Goal: Register for event/course

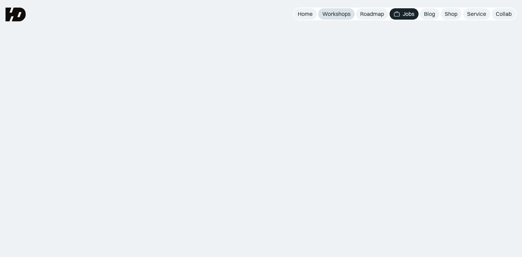
click at [342, 17] on div "Workshops" at bounding box center [336, 13] width 28 height 7
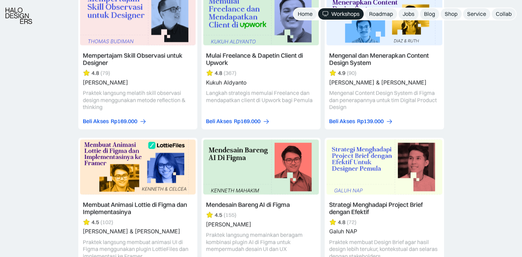
scroll to position [1794, 0]
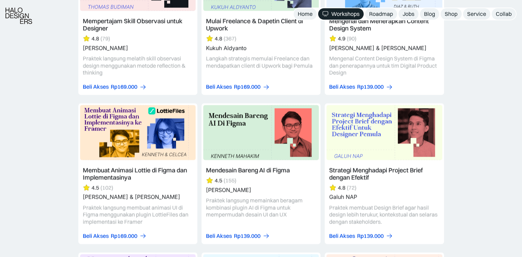
click at [259, 171] on link at bounding box center [260, 174] width 119 height 141
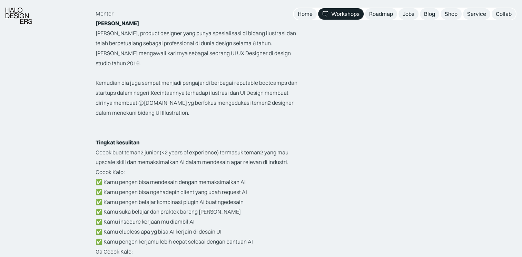
scroll to position [1173, 0]
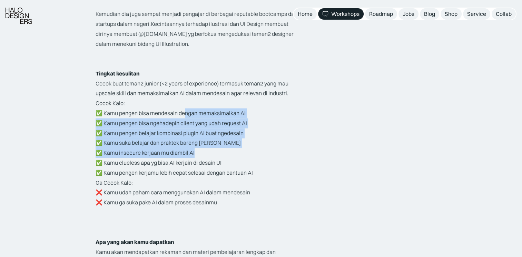
drag, startPoint x: 185, startPoint y: 107, endPoint x: 195, endPoint y: 148, distance: 41.8
click at [195, 148] on p "Cocok Kalo: ✅ Kamu pengen bisa mendesain dengan memaksimalkan AI ✅ Kamu pengen …" at bounding box center [200, 137] width 209 height 79
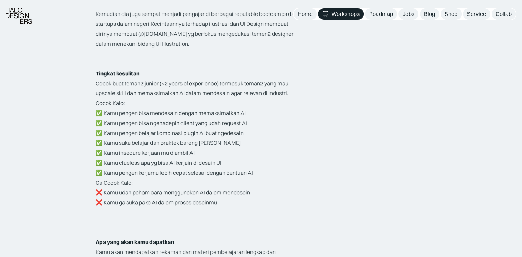
drag, startPoint x: 195, startPoint y: 148, endPoint x: 159, endPoint y: 184, distance: 51.0
click at [159, 184] on p "Ga Cocok Kalo: ❌ Kamu udah paham cara menggunakan AI dalam mendesain ❌ Kamu ga …" at bounding box center [200, 193] width 209 height 30
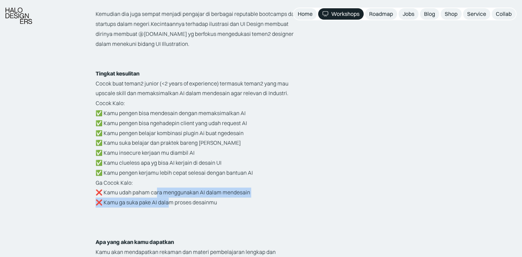
drag, startPoint x: 157, startPoint y: 181, endPoint x: 171, endPoint y: 188, distance: 15.1
click at [171, 188] on p "Ga Cocok Kalo: ❌ Kamu udah paham cara menggunakan AI dalam mendesain ❌ Kamu ga …" at bounding box center [200, 193] width 209 height 30
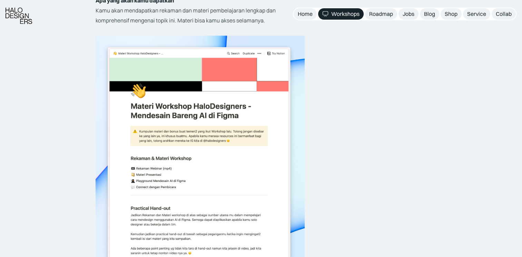
scroll to position [1380, 0]
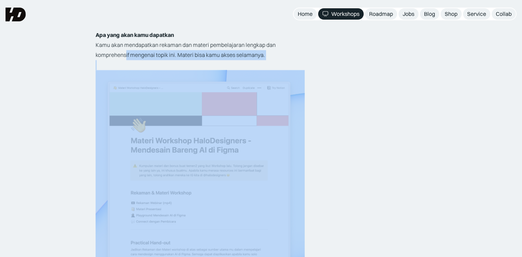
drag, startPoint x: 126, startPoint y: 44, endPoint x: 211, endPoint y: 61, distance: 87.3
click at [299, 140] on img at bounding box center [200, 206] width 209 height 272
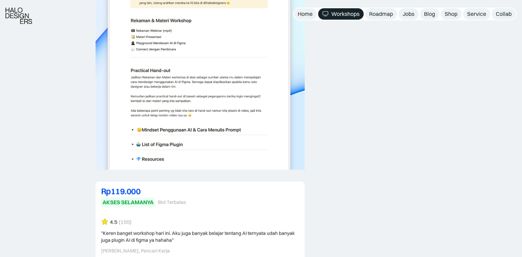
scroll to position [1622, 0]
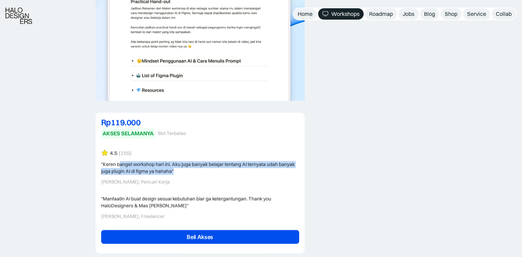
drag, startPoint x: 118, startPoint y: 155, endPoint x: 184, endPoint y: 164, distance: 66.1
click at [184, 164] on div ""Keren banget workshop hari ini. Aku juga banyak belajar tentang AI ternyata ud…" at bounding box center [200, 167] width 198 height 13
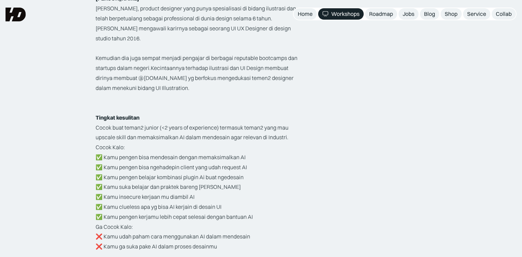
scroll to position [853, 0]
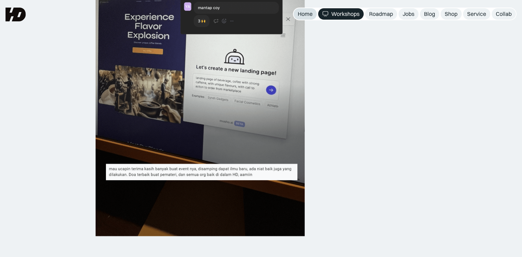
click at [309, 16] on div "Home" at bounding box center [305, 13] width 15 height 7
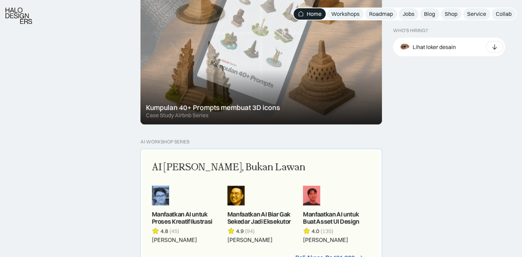
scroll to position [587, 0]
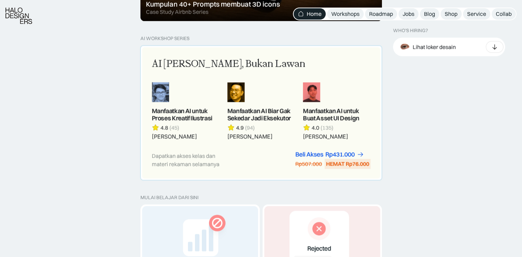
click at [327, 112] on link at bounding box center [336, 111] width 67 height 58
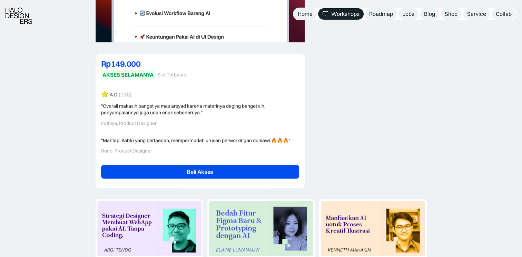
scroll to position [1656, 0]
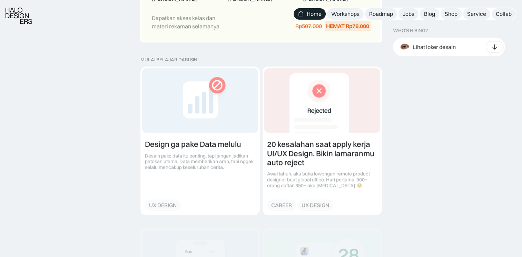
scroll to position [759, 0]
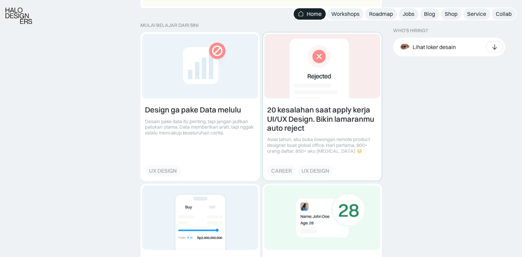
click at [277, 110] on link at bounding box center [322, 106] width 119 height 148
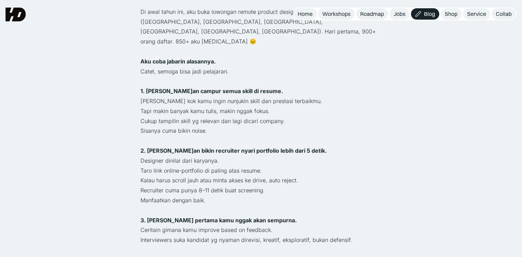
scroll to position [276, 0]
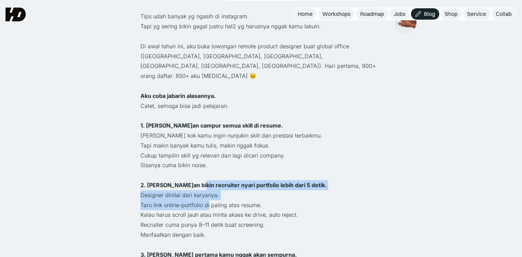
drag, startPoint x: 195, startPoint y: 165, endPoint x: 209, endPoint y: 181, distance: 22.0
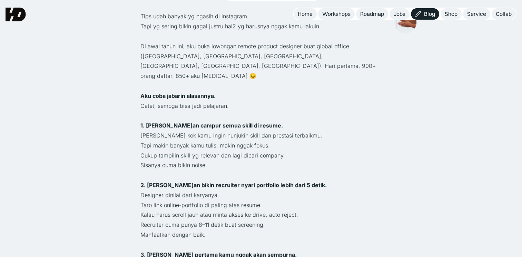
drag, startPoint x: 209, startPoint y: 181, endPoint x: 180, endPoint y: 112, distance: 75.5
click at [180, 131] on p "[PERSON_NAME] kok kamu ingin nunjukin skill dan prestasi terbaikmu." at bounding box center [261, 136] width 242 height 10
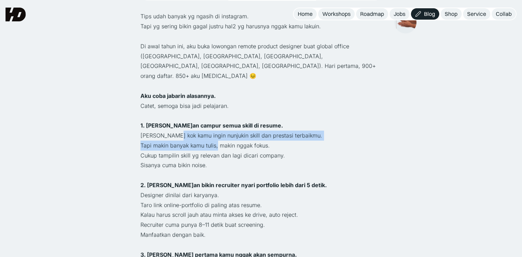
drag, startPoint x: 176, startPoint y: 112, endPoint x: 218, endPoint y: 127, distance: 45.0
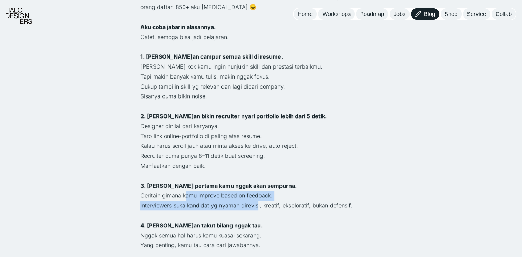
drag, startPoint x: 185, startPoint y: 176, endPoint x: 255, endPoint y: 187, distance: 71.2
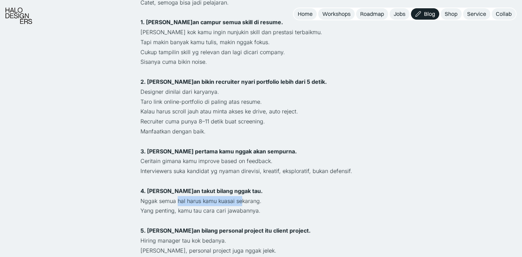
drag, startPoint x: 178, startPoint y: 183, endPoint x: 243, endPoint y: 180, distance: 64.6
click at [243, 196] on p "Nggak semua hal harus kamu kuasai sekarang." at bounding box center [261, 201] width 242 height 10
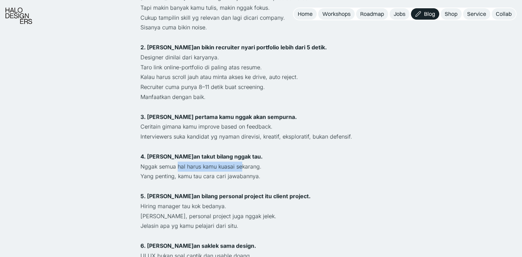
scroll to position [449, 0]
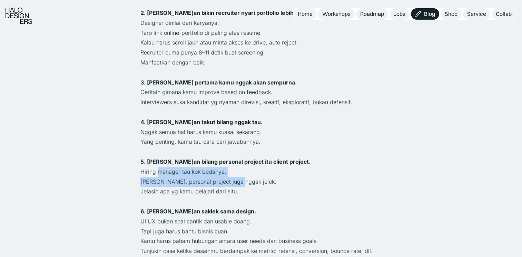
drag, startPoint x: 213, startPoint y: 165, endPoint x: 233, endPoint y: 164, distance: 20.8
click at [233, 164] on div "Tips udah banyak yg ngasih di instagram. Tapi yg sering bikin gagal justru hal2…" at bounding box center [261, 246] width 242 height 815
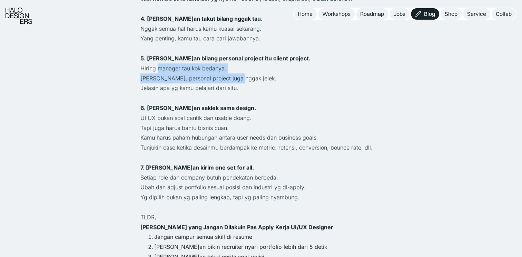
scroll to position [587, 0]
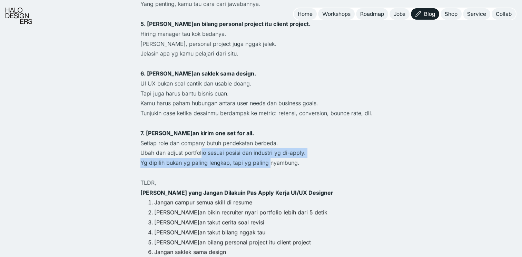
drag, startPoint x: 200, startPoint y: 135, endPoint x: 266, endPoint y: 140, distance: 65.8
click at [266, 140] on div "Tips udah banyak yg ngasih di instagram. Tapi yg sering bikin gagal justru hal2…" at bounding box center [261, 108] width 242 height 815
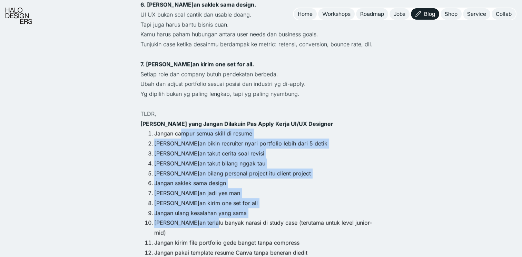
drag, startPoint x: 305, startPoint y: 146, endPoint x: 211, endPoint y: 205, distance: 110.9
click at [211, 205] on ol "Jangan campur semua skill di resume Jangan bikin recruiter nyari portfolio lebi…" at bounding box center [261, 243] width 242 height 228
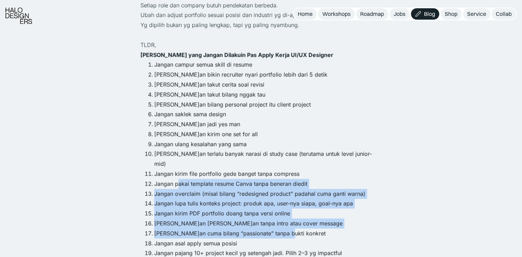
drag, startPoint x: 190, startPoint y: 155, endPoint x: 285, endPoint y: 199, distance: 105.0
click at [285, 199] on ol "Jangan campur semua skill di resume Jangan bikin recruiter nyari portfolio lebi…" at bounding box center [261, 174] width 242 height 228
drag, startPoint x: 285, startPoint y: 199, endPoint x: 219, endPoint y: 180, distance: 68.9
click at [219, 209] on li "Jangan kirim PDF portfolio doang tanpa versi online" at bounding box center [268, 214] width 228 height 10
click at [222, 199] on li "Jangan lupa tulis konteks project: produk apa, user-nya siapa, goal-nya apa" at bounding box center [268, 204] width 228 height 10
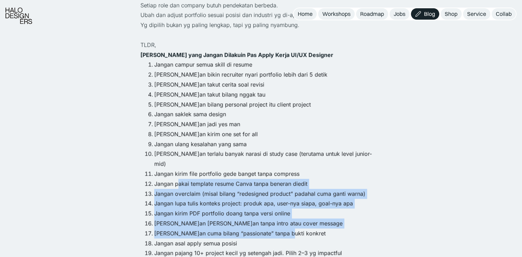
click at [235, 179] on li "Jangan pakai template resume Canva tanpa beneran diedit" at bounding box center [268, 184] width 228 height 10
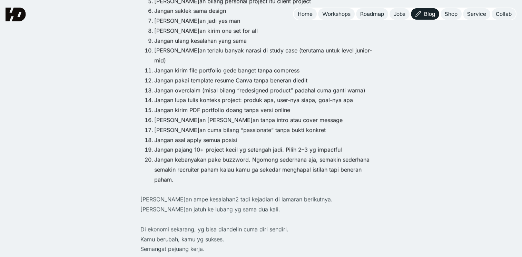
scroll to position [587, 0]
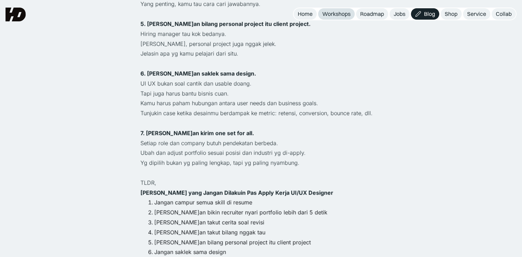
click at [336, 12] on div "Workshops" at bounding box center [336, 13] width 28 height 7
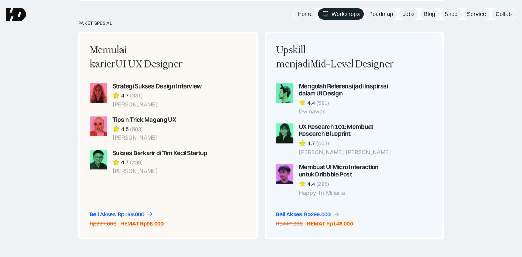
scroll to position [759, 0]
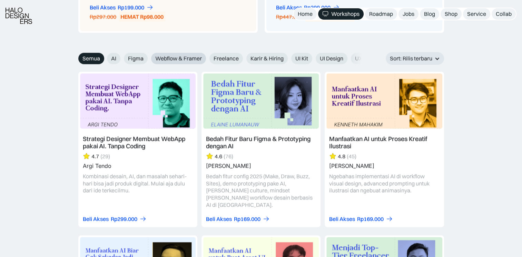
click at [187, 56] on span "Webflow & Framer" at bounding box center [178, 58] width 47 height 7
click at [105, 56] on input "Webflow & Framer" at bounding box center [102, 56] width 4 height 4
radio input "true"
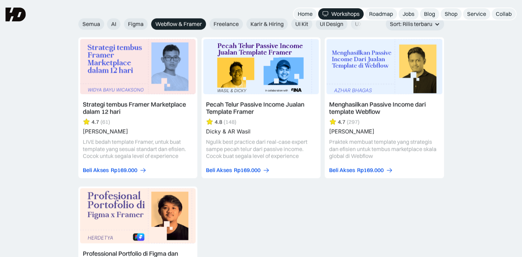
scroll to position [725, 0]
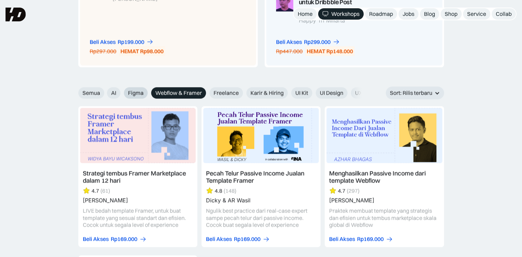
click at [132, 95] on span "Figma" at bounding box center [136, 92] width 16 height 7
click at [105, 93] on input "Figma" at bounding box center [102, 90] width 4 height 4
radio input "true"
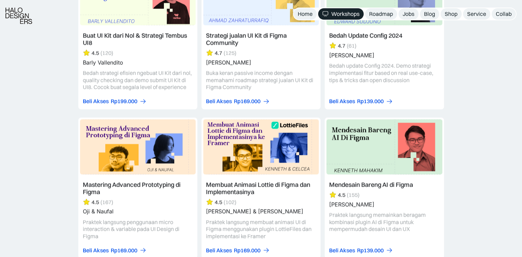
scroll to position [897, 0]
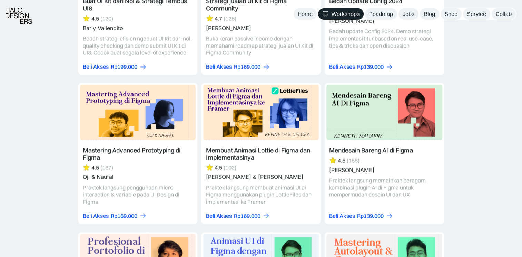
click at [366, 149] on link at bounding box center [384, 153] width 119 height 141
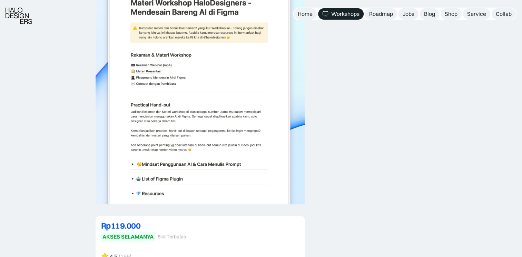
scroll to position [1656, 0]
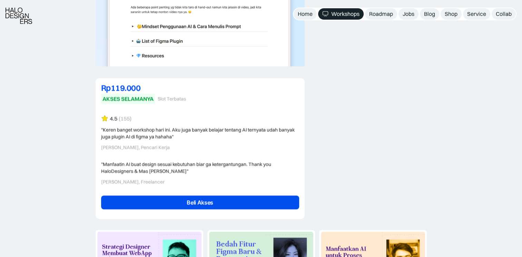
click at [228, 196] on link "Beli Akses" at bounding box center [200, 203] width 198 height 14
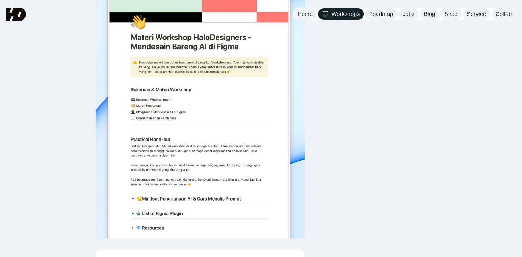
scroll to position [1380, 0]
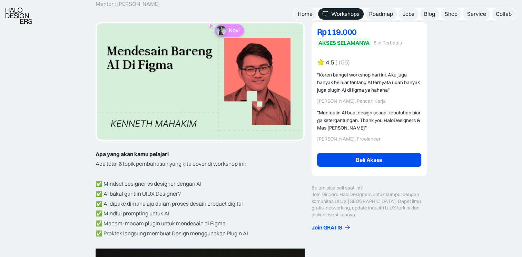
scroll to position [14, 0]
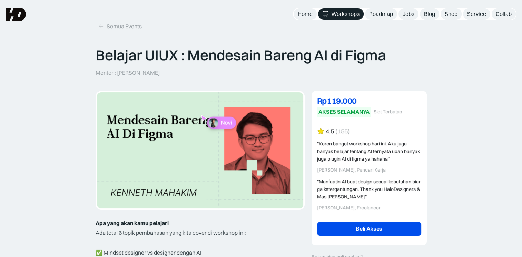
click at [337, 102] on div "Rp119.000" at bounding box center [369, 101] width 104 height 8
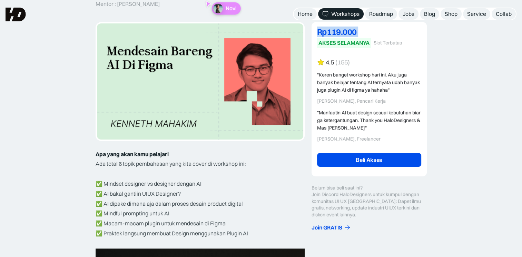
scroll to position [48, 0]
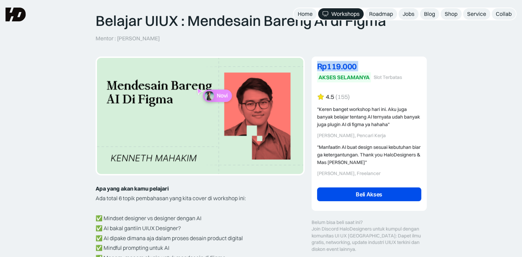
click at [341, 197] on link "Beli Akses" at bounding box center [369, 195] width 104 height 14
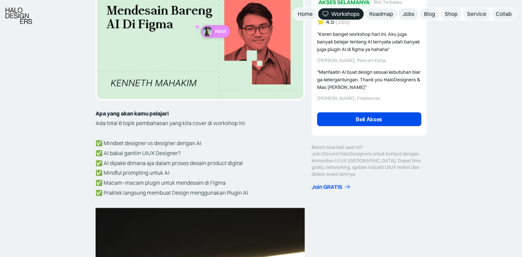
scroll to position [124, 0]
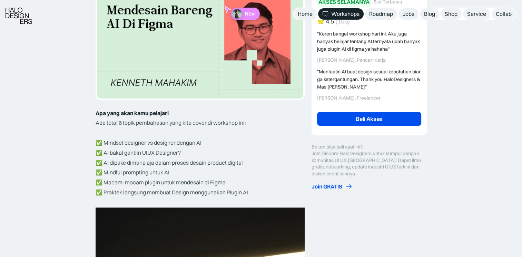
click at [318, 185] on div "Join GRATIS" at bounding box center [327, 186] width 31 height 7
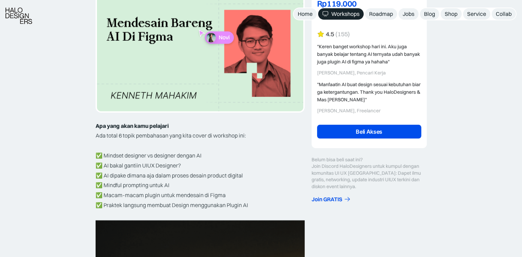
scroll to position [112, 0]
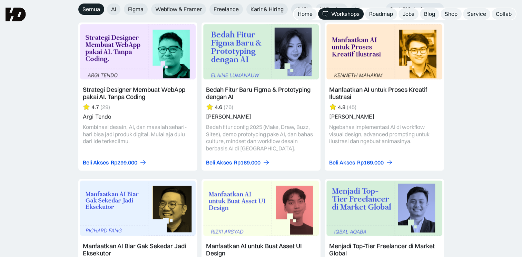
scroll to position [806, 0]
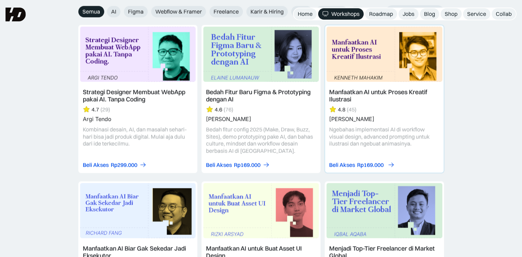
click at [345, 164] on div "Beli Akses" at bounding box center [342, 164] width 26 height 7
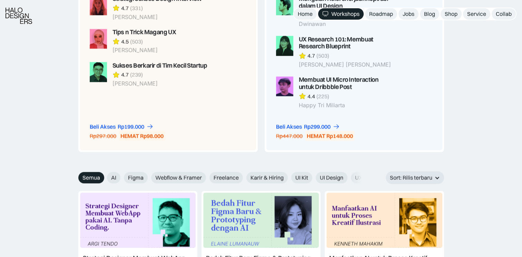
scroll to position [640, 0]
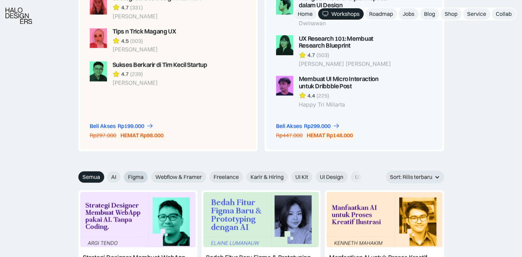
click at [133, 178] on span "Figma" at bounding box center [136, 177] width 16 height 7
click at [105, 177] on input "Figma" at bounding box center [102, 175] width 4 height 4
click at [113, 172] on label "AI" at bounding box center [113, 176] width 13 height 11
click at [105, 173] on input "AI" at bounding box center [102, 175] width 4 height 4
radio input "true"
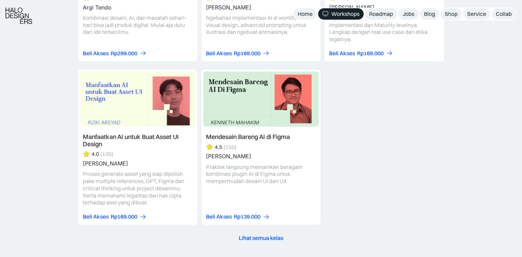
scroll to position [923, 0]
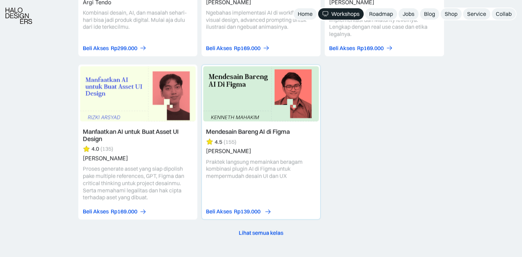
click at [221, 210] on div "Beli Akses" at bounding box center [219, 211] width 26 height 7
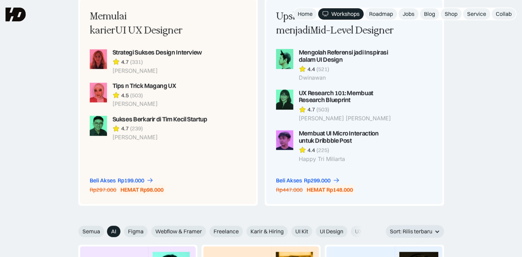
scroll to position [585, 0]
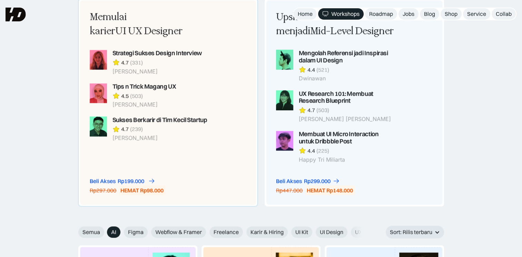
click at [138, 181] on div "Rp199.000" at bounding box center [131, 181] width 27 height 7
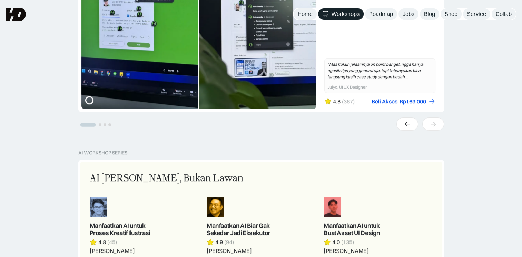
scroll to position [250, 0]
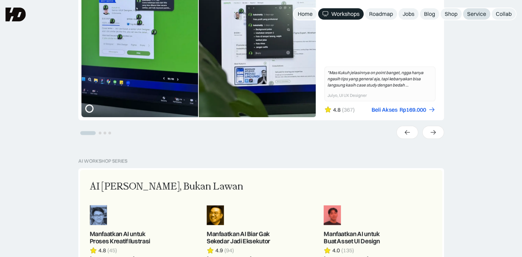
click at [477, 14] on div "Service" at bounding box center [476, 13] width 19 height 7
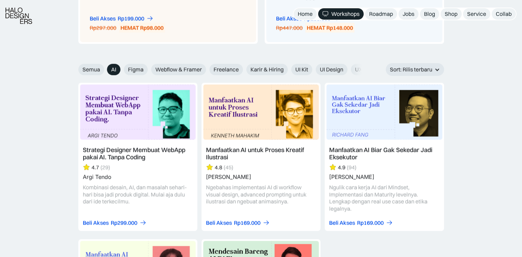
scroll to position [1058, 0]
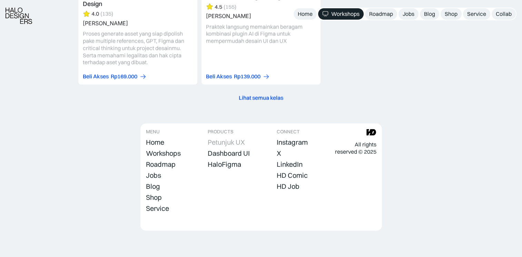
click at [229, 141] on div "Petunjuk UX" at bounding box center [226, 142] width 37 height 8
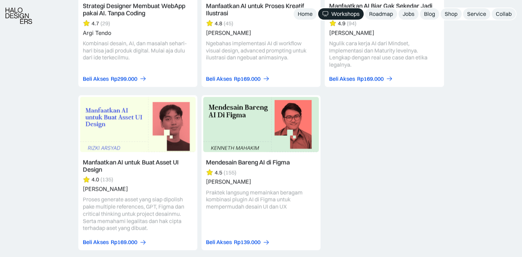
scroll to position [893, 0]
click at [233, 244] on link "Beli Akses Rp139.000" at bounding box center [238, 241] width 64 height 7
click at [251, 161] on link at bounding box center [260, 172] width 119 height 155
